Goal: Feedback & Contribution: Contribute content

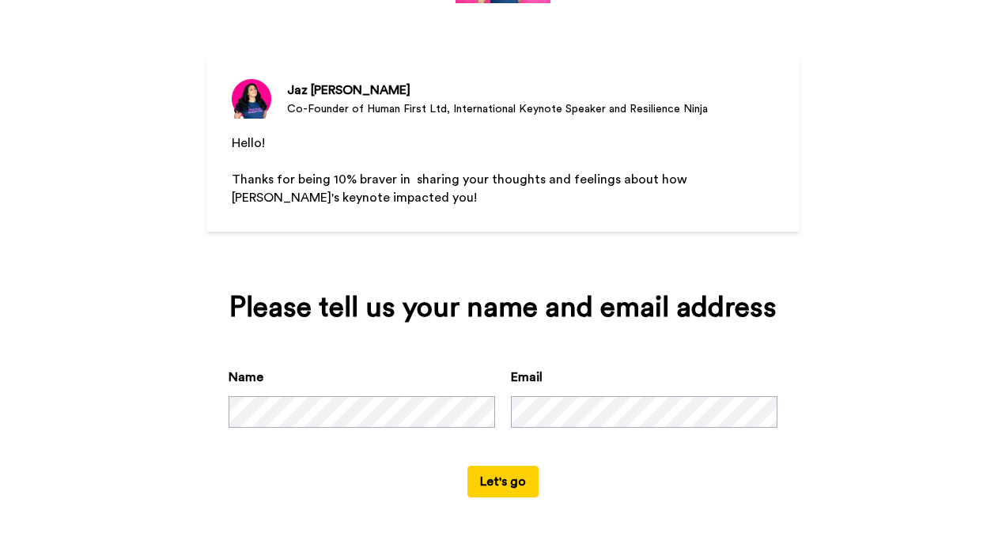
scroll to position [119, 0]
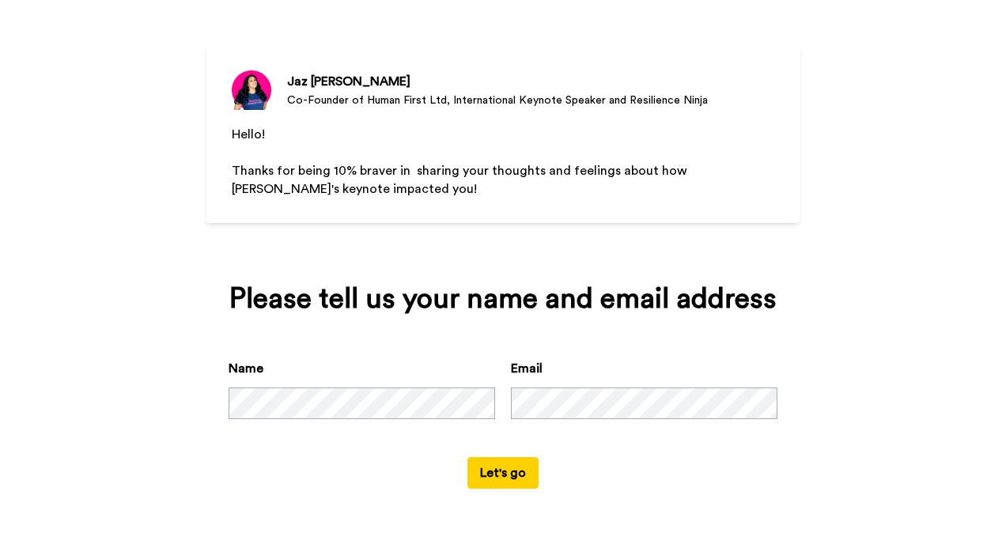
click at [497, 470] on button "Let's go" at bounding box center [502, 473] width 71 height 32
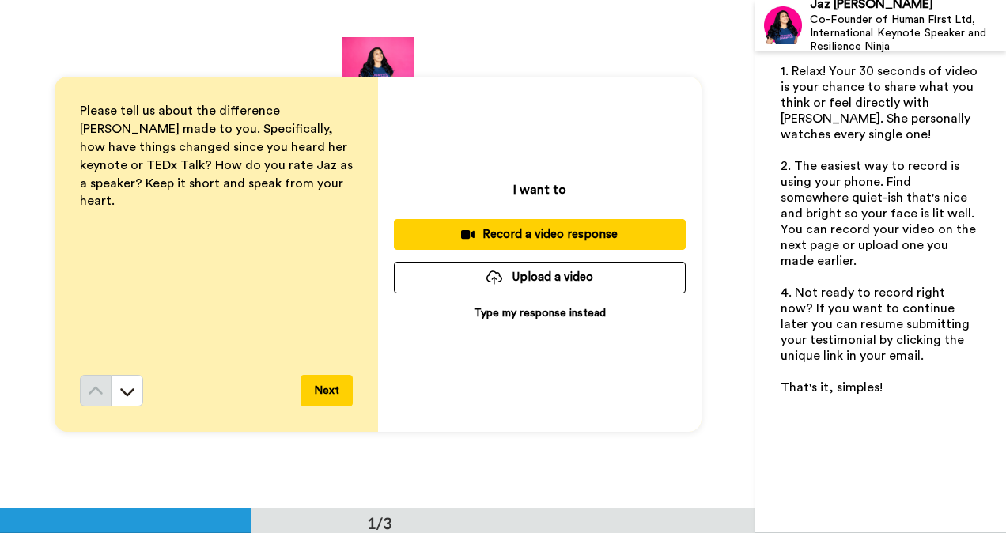
click at [323, 384] on button "Next" at bounding box center [327, 391] width 52 height 32
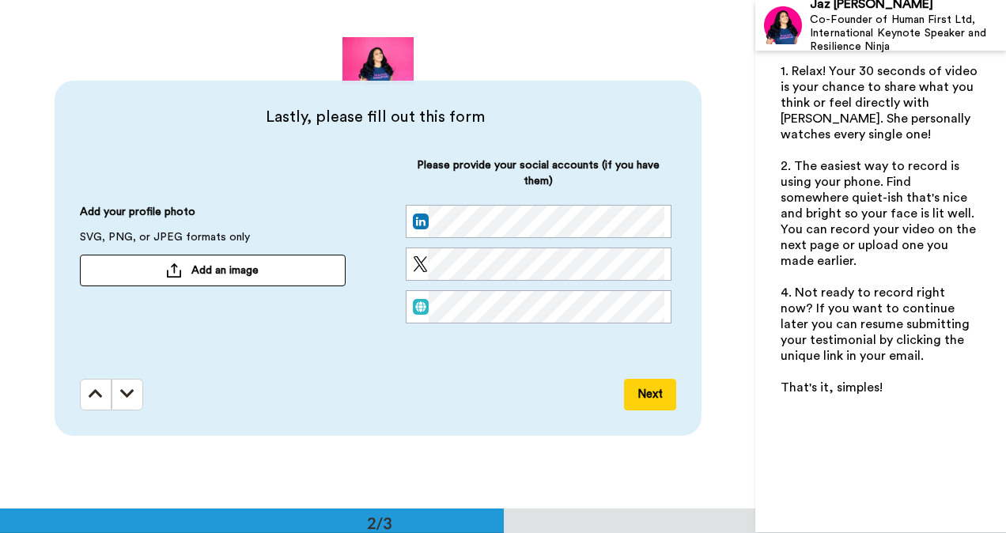
scroll to position [509, 0]
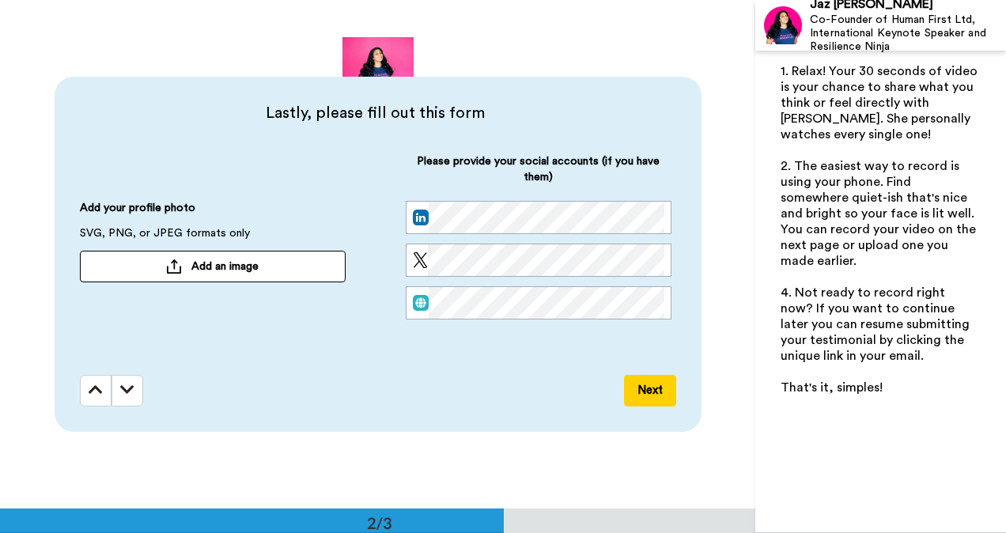
click at [120, 387] on icon at bounding box center [127, 390] width 14 height 16
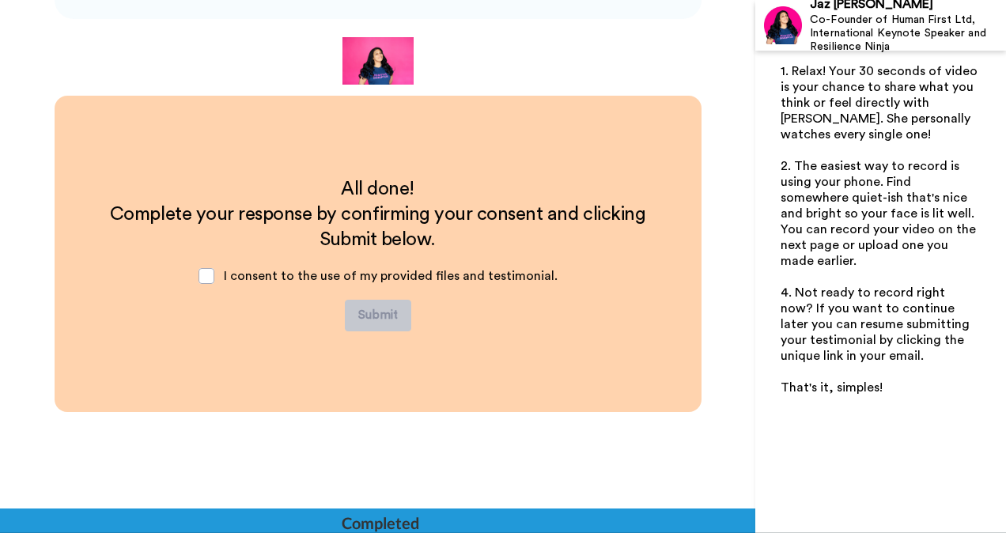
scroll to position [922, 0]
click at [206, 273] on span at bounding box center [207, 276] width 16 height 16
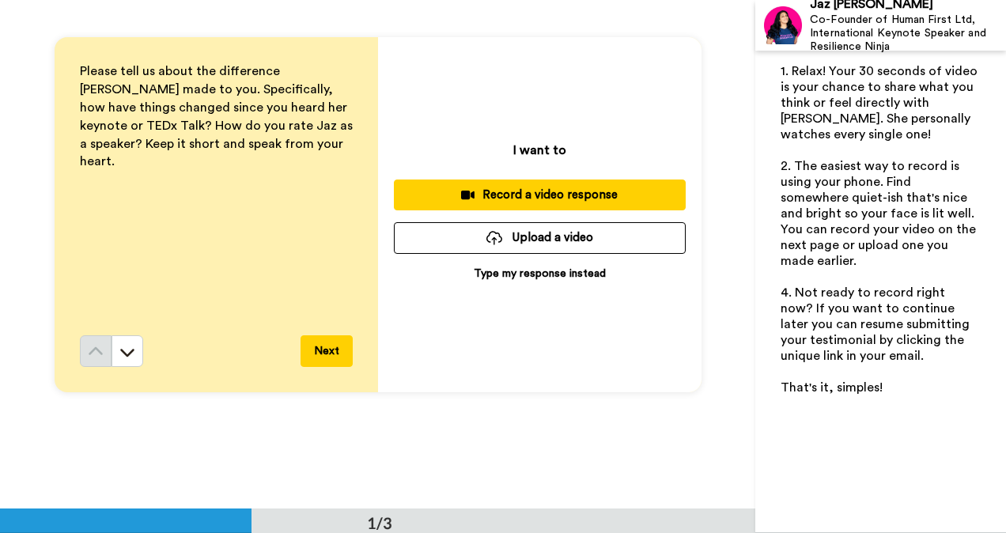
scroll to position [0, 0]
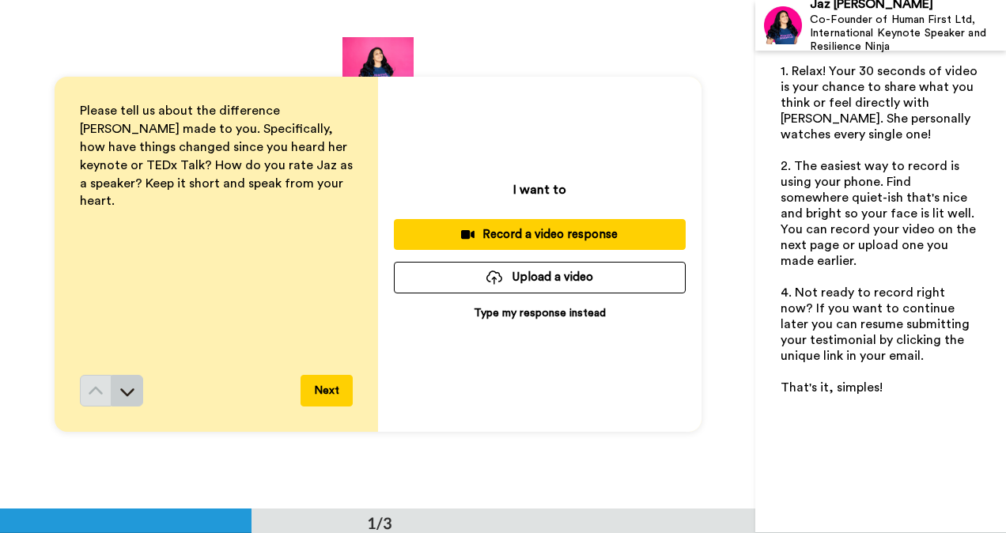
click at [123, 391] on icon at bounding box center [127, 392] width 16 height 16
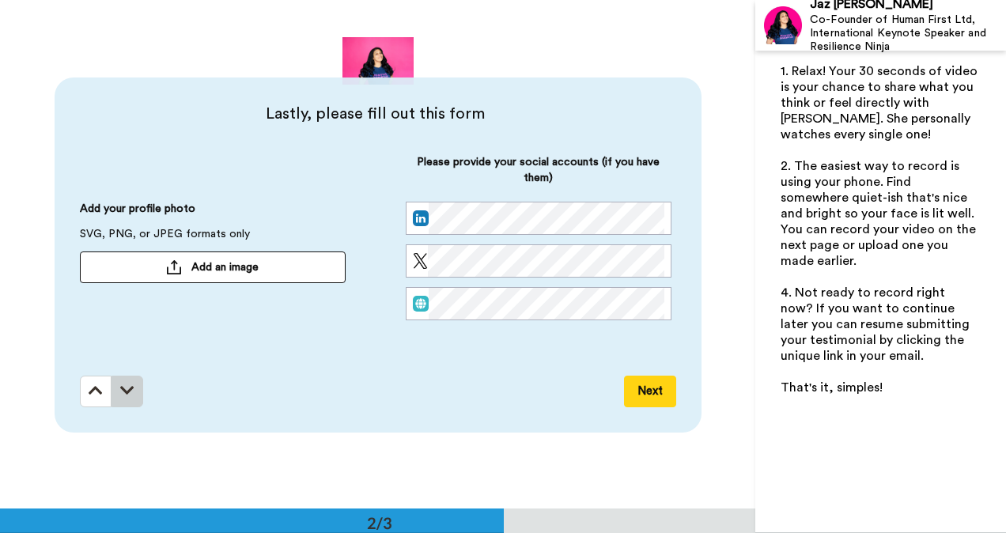
scroll to position [509, 0]
click at [121, 395] on icon at bounding box center [127, 390] width 14 height 16
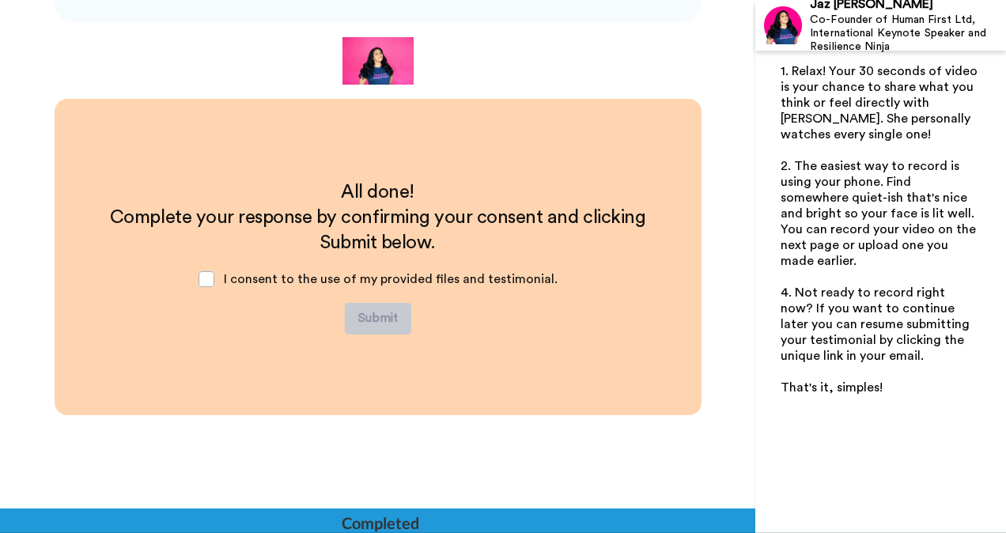
scroll to position [922, 0]
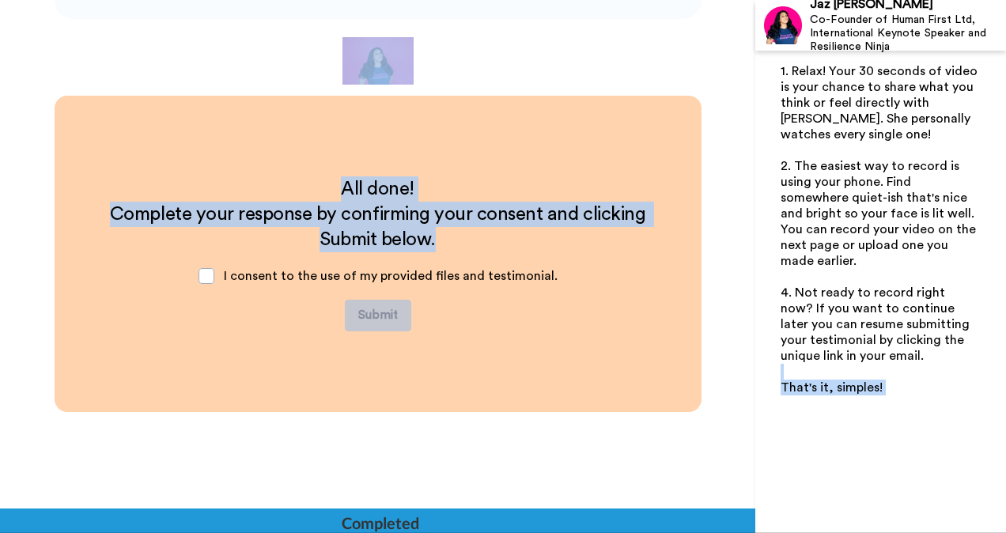
drag, startPoint x: 755, startPoint y: 360, endPoint x: 753, endPoint y: 324, distance: 35.7
click at [753, 324] on div "Jaz [PERSON_NAME] Co-Founder of Human First Ltd, International Keynote Speaker …" at bounding box center [503, 266] width 1006 height 533
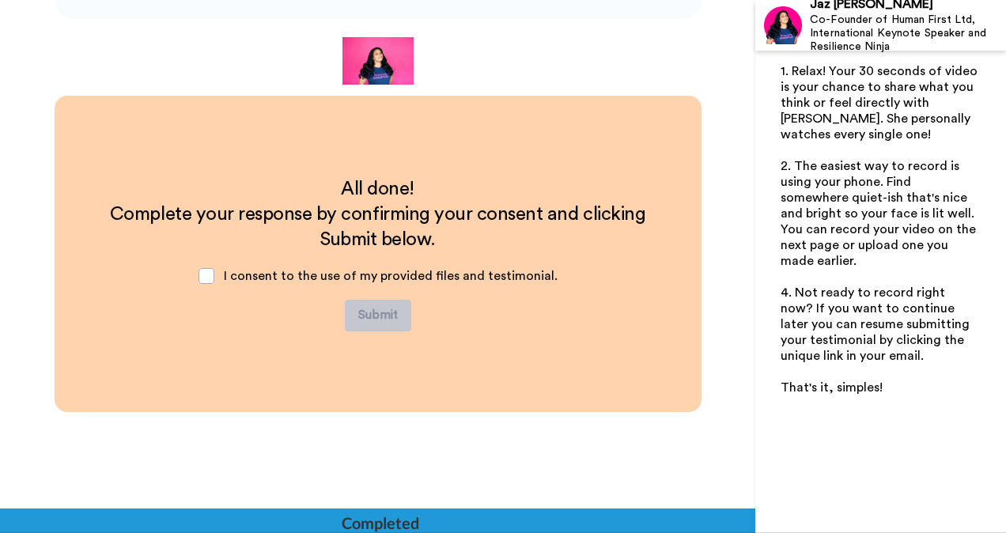
drag, startPoint x: 753, startPoint y: 324, endPoint x: 690, endPoint y: 438, distance: 130.3
click at [685, 444] on div "All done! Complete your response by confirming your consent and clicking Submit…" at bounding box center [377, 350] width 755 height 509
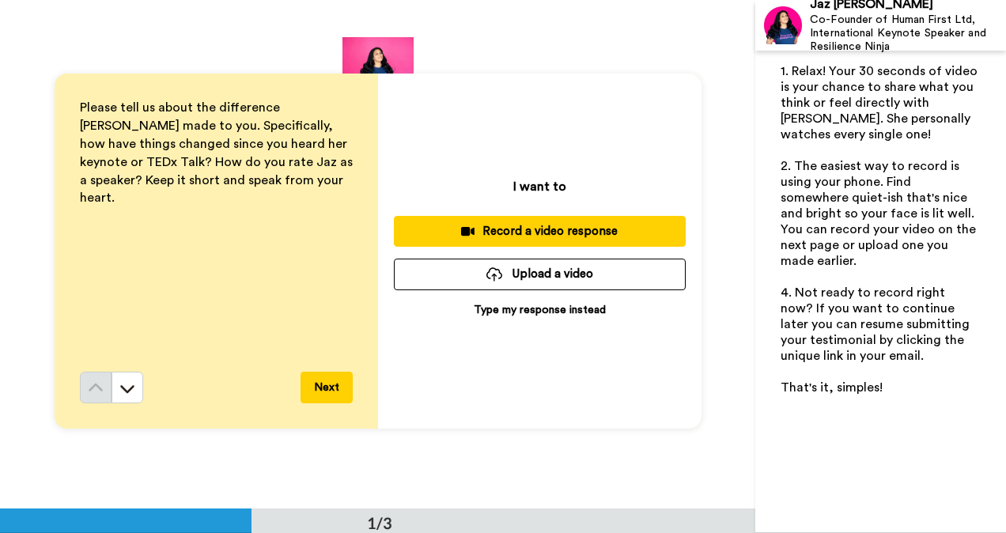
scroll to position [0, 0]
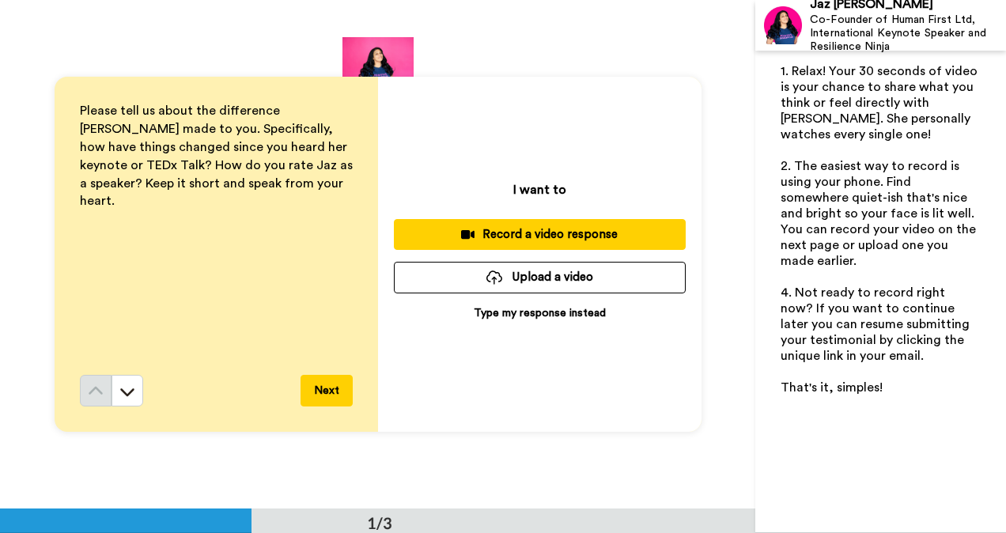
click at [543, 312] on p "Type my response instead" at bounding box center [540, 313] width 132 height 16
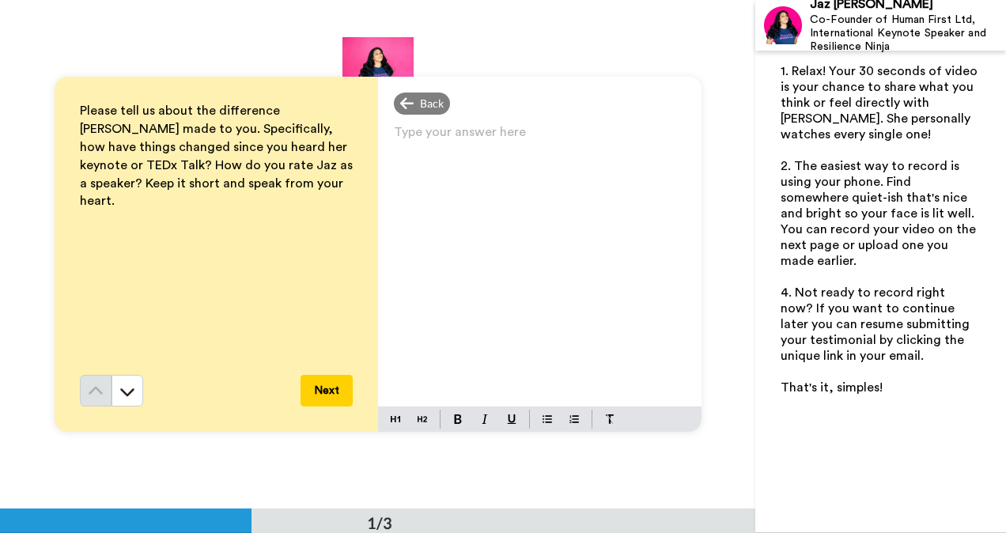
click at [395, 134] on p "Type your answer here ﻿" at bounding box center [540, 138] width 292 height 22
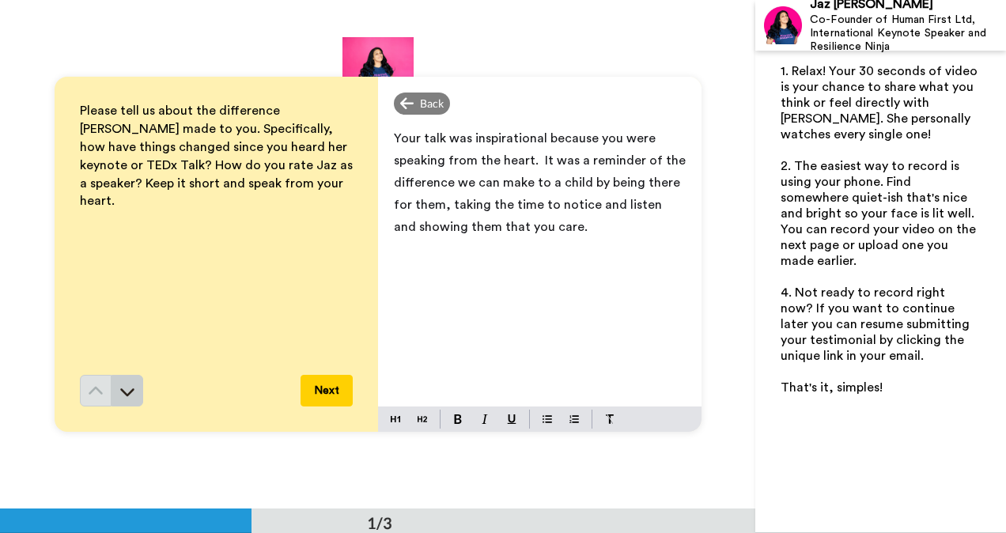
click at [119, 392] on icon at bounding box center [127, 392] width 16 height 16
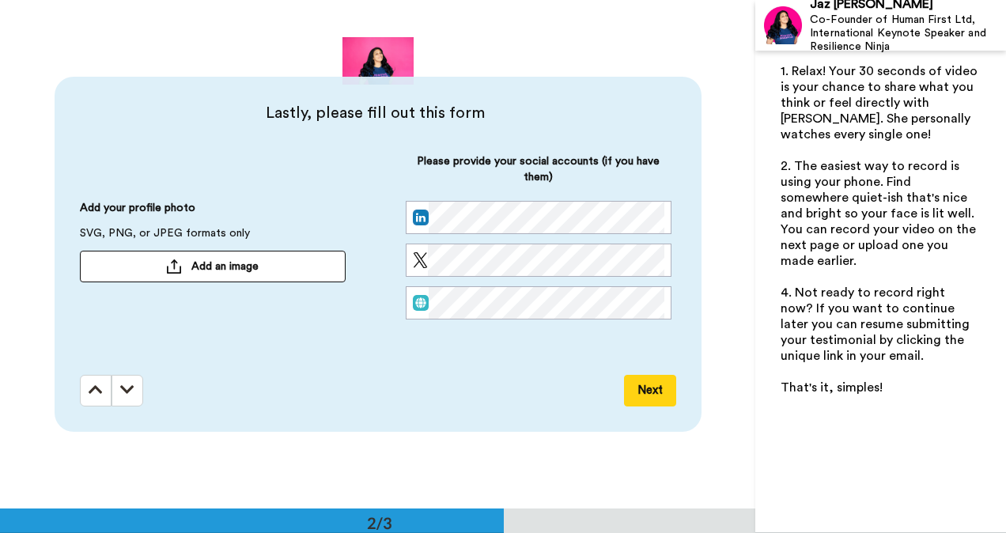
scroll to position [509, 0]
click at [120, 384] on icon at bounding box center [127, 390] width 14 height 16
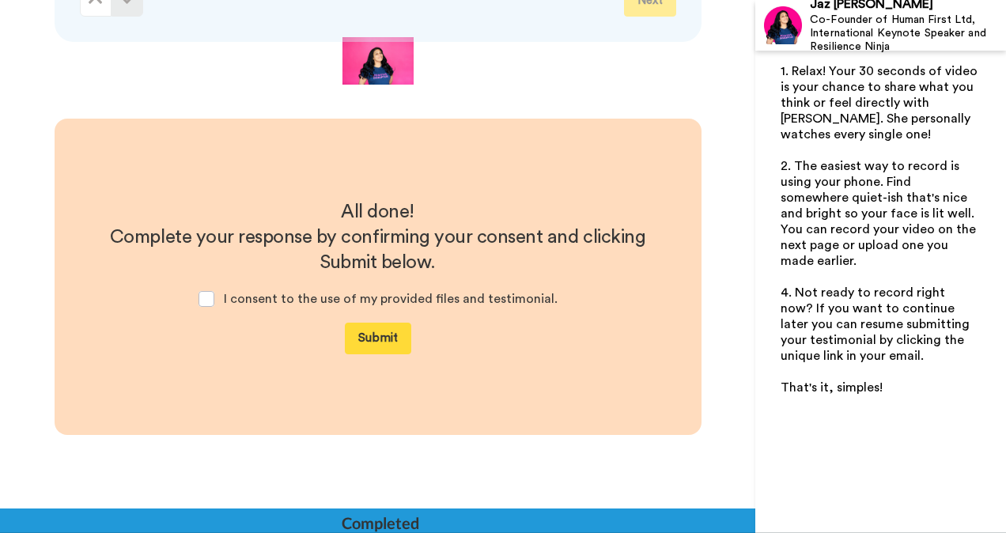
scroll to position [922, 0]
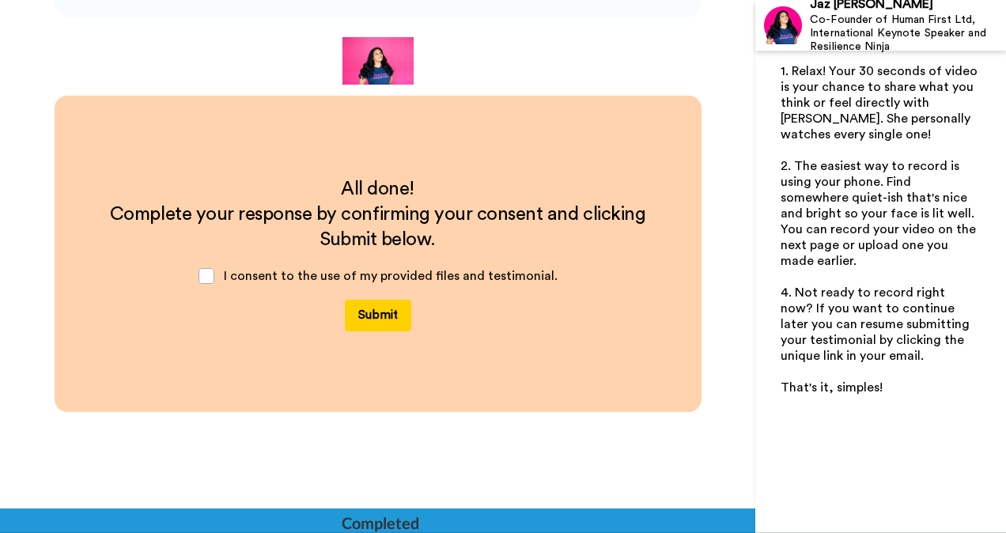
click at [365, 307] on button "Submit" at bounding box center [378, 316] width 66 height 32
